Goal: Information Seeking & Learning: Learn about a topic

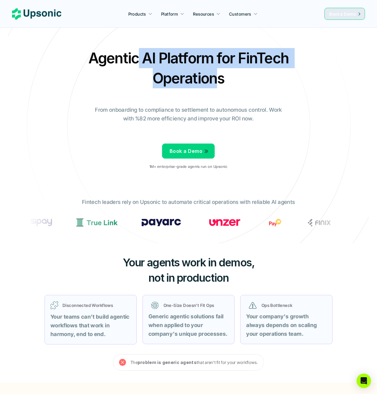
drag, startPoint x: 143, startPoint y: 58, endPoint x: 219, endPoint y: 75, distance: 77.9
click at [219, 75] on h2 "Agentic AI Platform for FinTech Operations" at bounding box center [188, 68] width 210 height 40
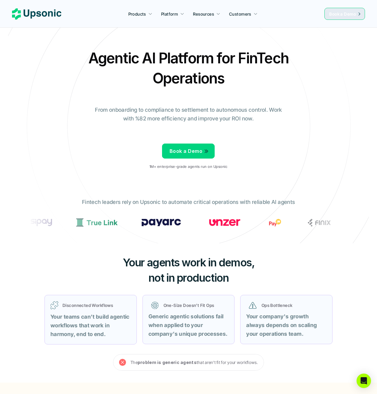
click at [220, 75] on h2 "Agentic AI Platform for FinTech Operations" at bounding box center [188, 68] width 210 height 40
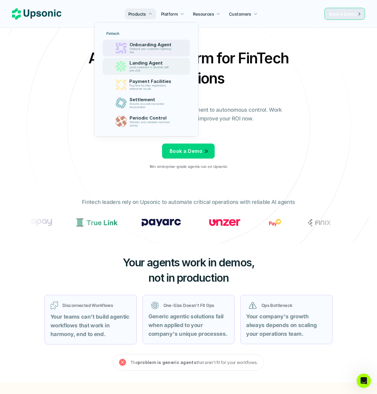
click at [149, 48] on p "Onboard your customers lightning fast" at bounding box center [151, 51] width 44 height 7
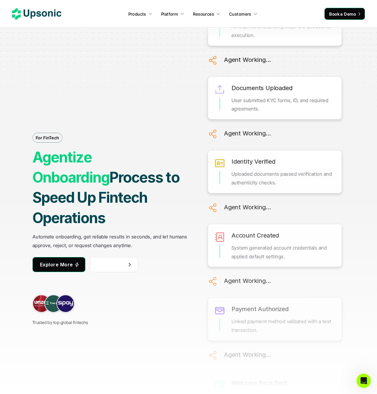
drag, startPoint x: 121, startPoint y: 198, endPoint x: 126, endPoint y: 203, distance: 6.2
click at [126, 203] on div "For FinTech Agentize Onboarding Process to Speed Up Fintech Operations Automate…" at bounding box center [111, 197] width 158 height 259
click at [126, 202] on strong "Process to Speed Up Fintech Operations" at bounding box center [107, 198] width 150 height 58
drag, startPoint x: 88, startPoint y: 175, endPoint x: 133, endPoint y: 180, distance: 45.4
click at [131, 181] on h1 "Agentize Onboarding Process to Speed Up Fintech Operations" at bounding box center [111, 187] width 158 height 81
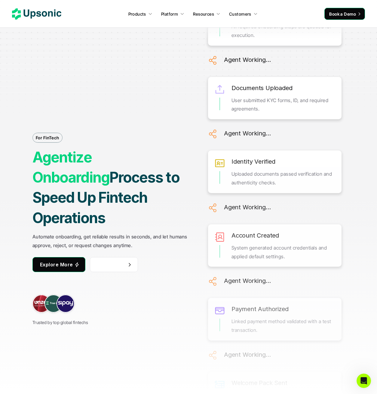
click at [133, 180] on strong "Process to Speed Up Fintech Operations" at bounding box center [107, 198] width 150 height 58
